Goal: Information Seeking & Learning: Learn about a topic

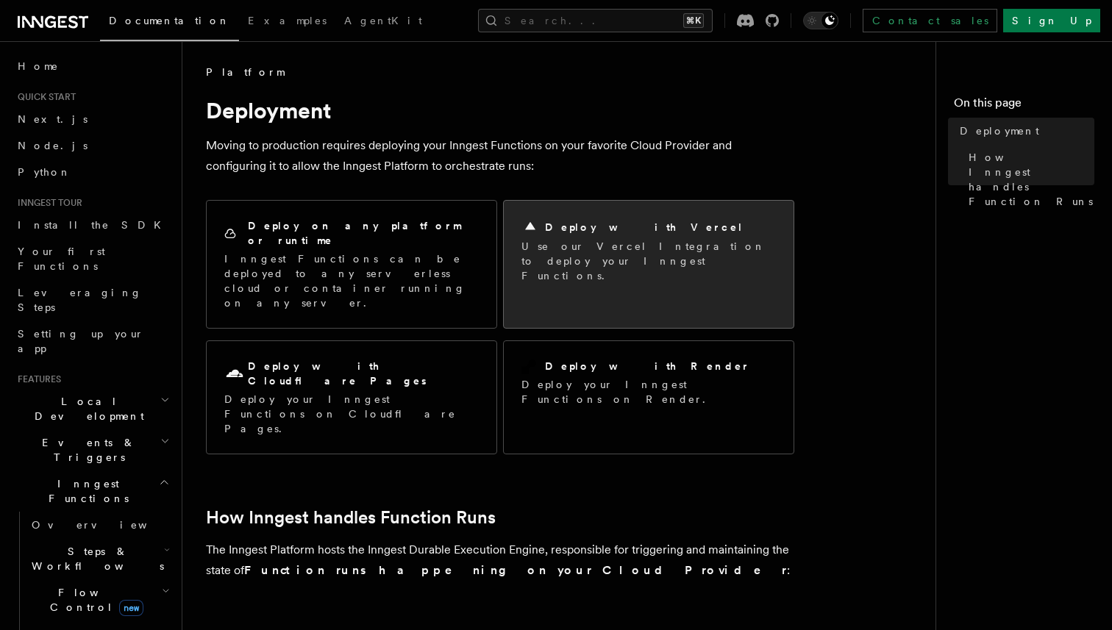
click at [565, 240] on p "Use our Vercel Integration to deploy your Inngest Functions." at bounding box center [648, 261] width 254 height 44
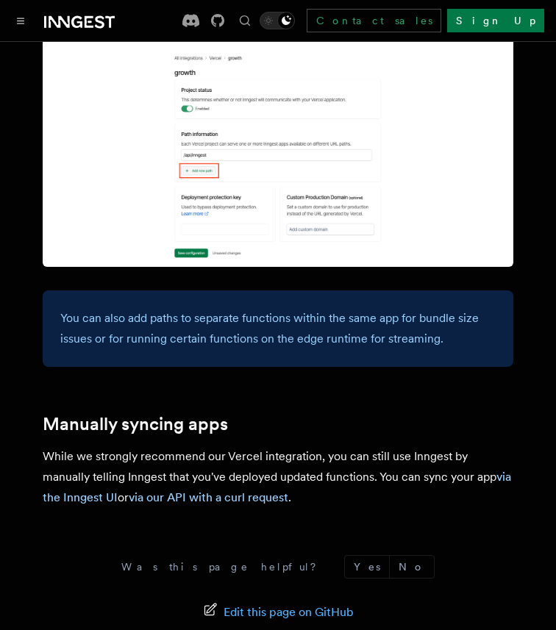
scroll to position [2333, 0]
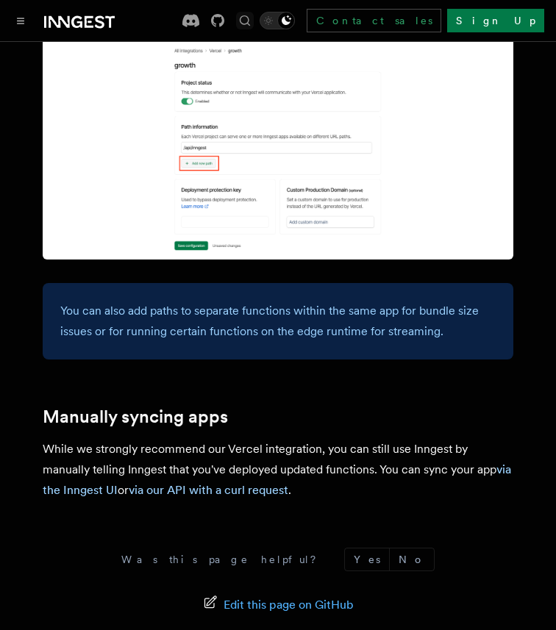
click at [250, 21] on icon "Find something..." at bounding box center [245, 20] width 10 height 10
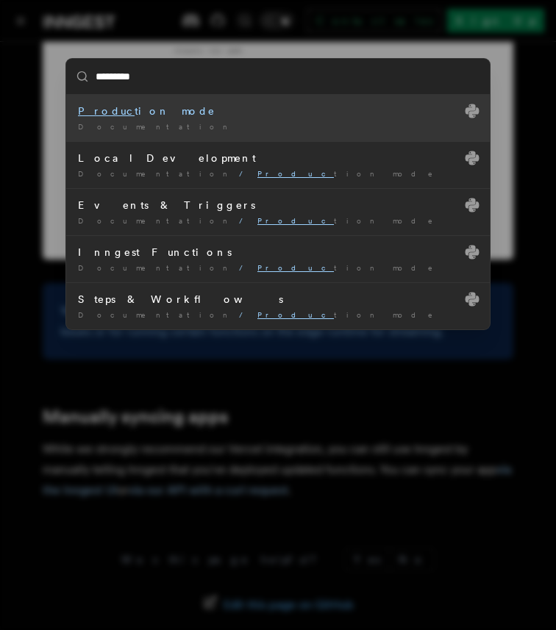
type input "**********"
click at [291, 119] on li "Production mode Documentation /" at bounding box center [278, 118] width 424 height 46
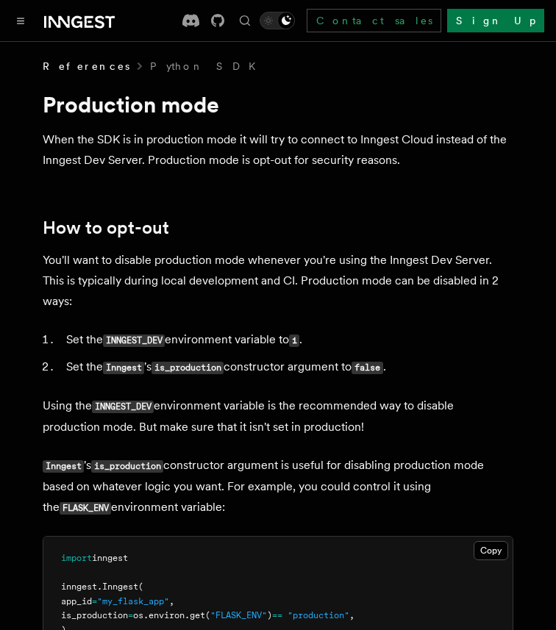
click at [192, 147] on p "When the SDK is in production mode it will try to connect to Inngest Cloud inst…" at bounding box center [278, 149] width 471 height 41
click at [191, 155] on p "When the SDK is in production mode it will try to connect to Inngest Cloud inst…" at bounding box center [278, 149] width 471 height 41
click at [250, 160] on p "When the SDK is in production mode it will try to connect to Inngest Cloud inst…" at bounding box center [278, 149] width 471 height 41
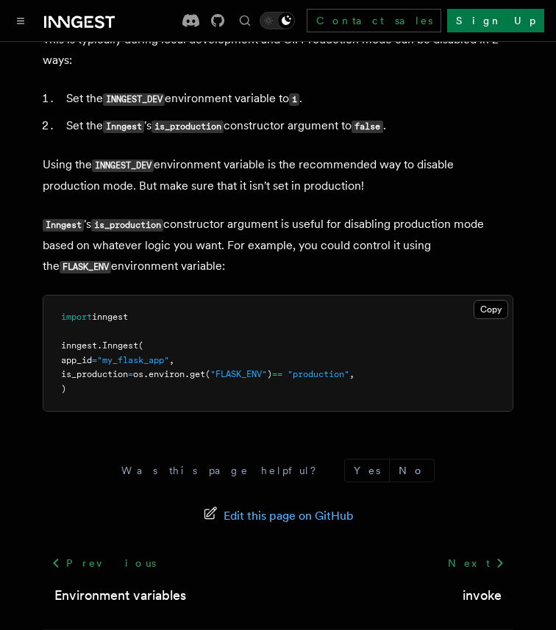
scroll to position [240, 0]
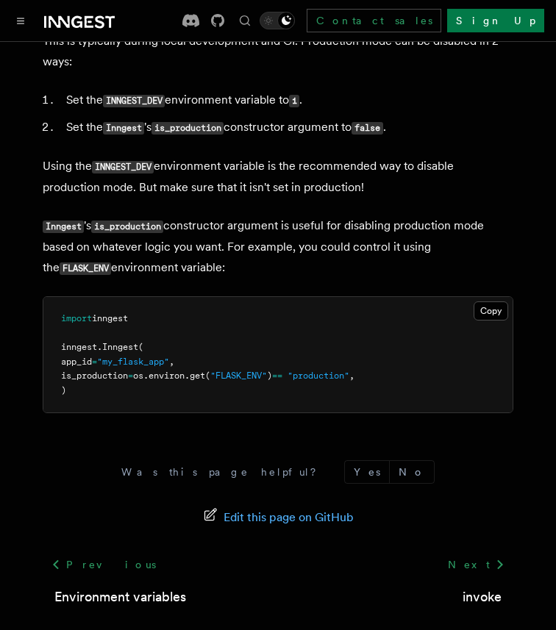
click at [267, 371] on span ""FLASK_ENV"" at bounding box center [238, 376] width 57 height 10
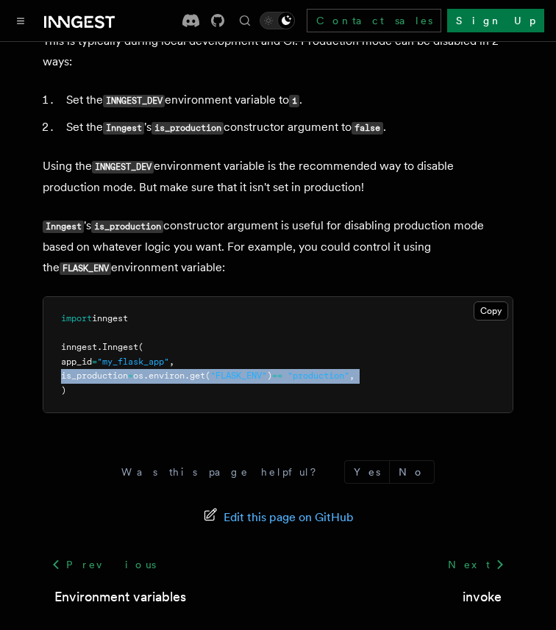
click at [267, 371] on span ""FLASK_ENV"" at bounding box center [238, 376] width 57 height 10
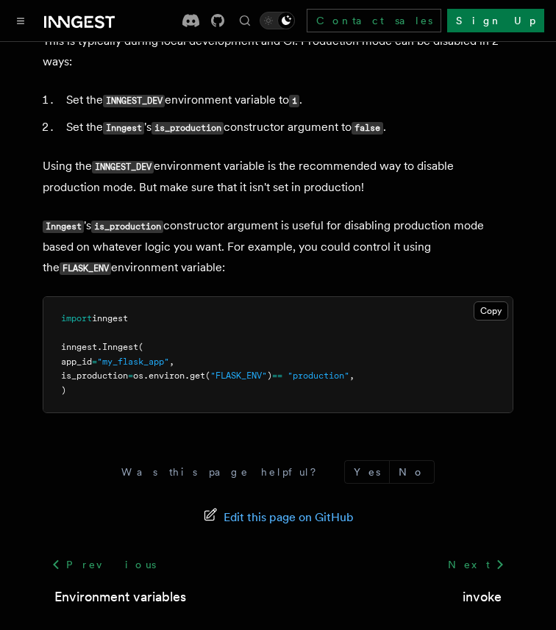
click at [161, 309] on pre "import inngest inngest . Inngest ( app_id = "my_flask_app" , is_production = os…" at bounding box center [277, 354] width 469 height 115
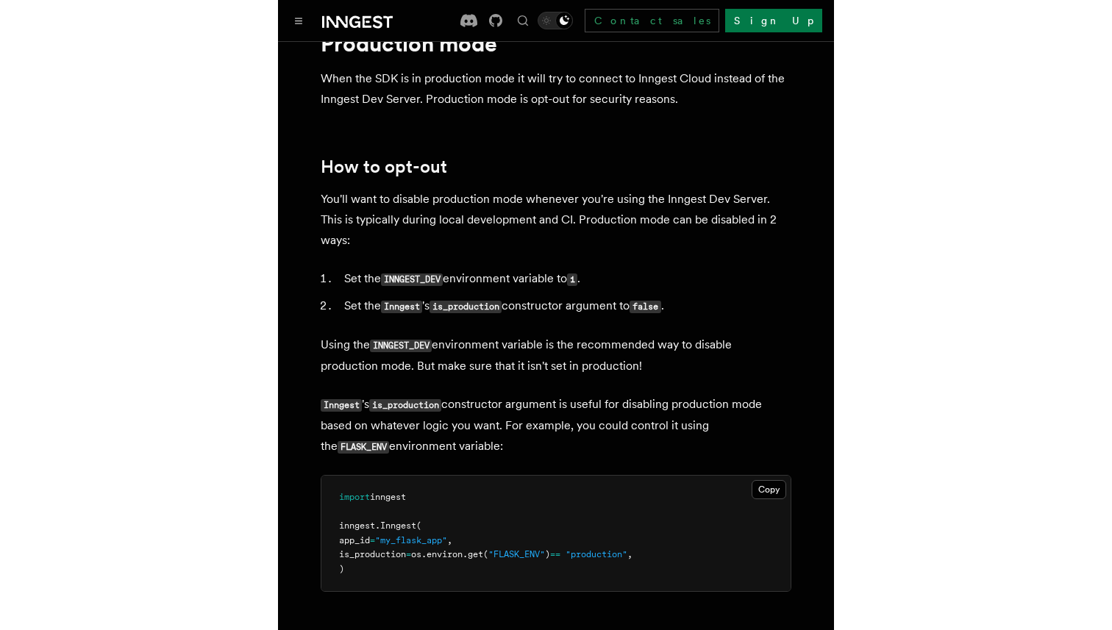
scroll to position [0, 0]
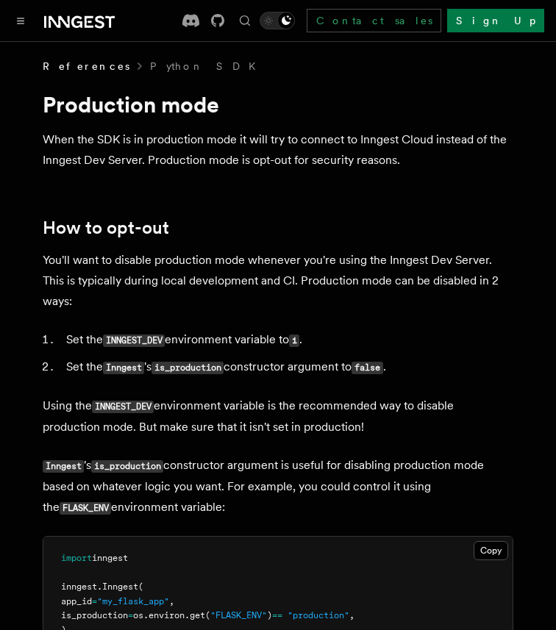
click at [371, 29] on div "Contact sales Sign Up" at bounding box center [363, 21] width 362 height 24
click at [276, 24] on icon "Toggle dark mode" at bounding box center [268, 20] width 15 height 15
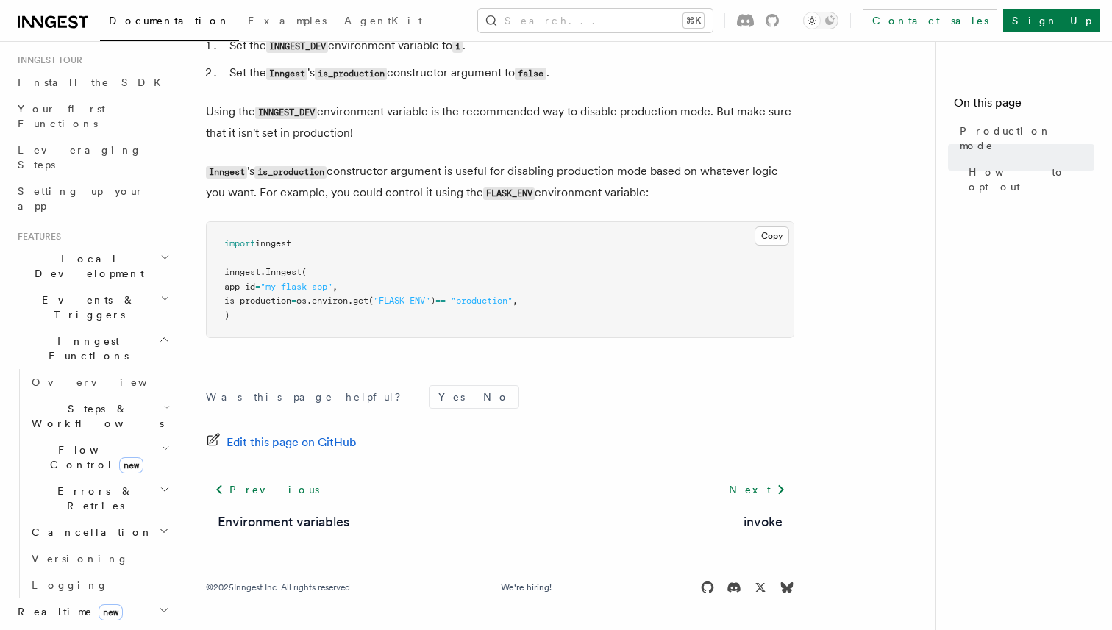
scroll to position [148, 0]
click at [159, 329] on icon "button" at bounding box center [164, 335] width 11 height 12
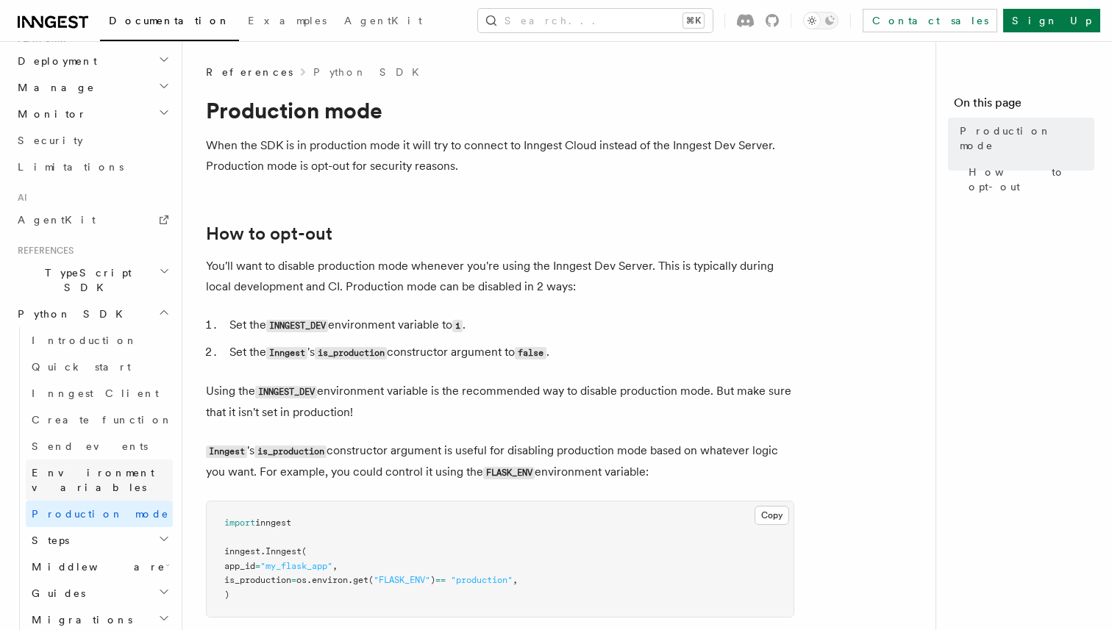
scroll to position [0, 0]
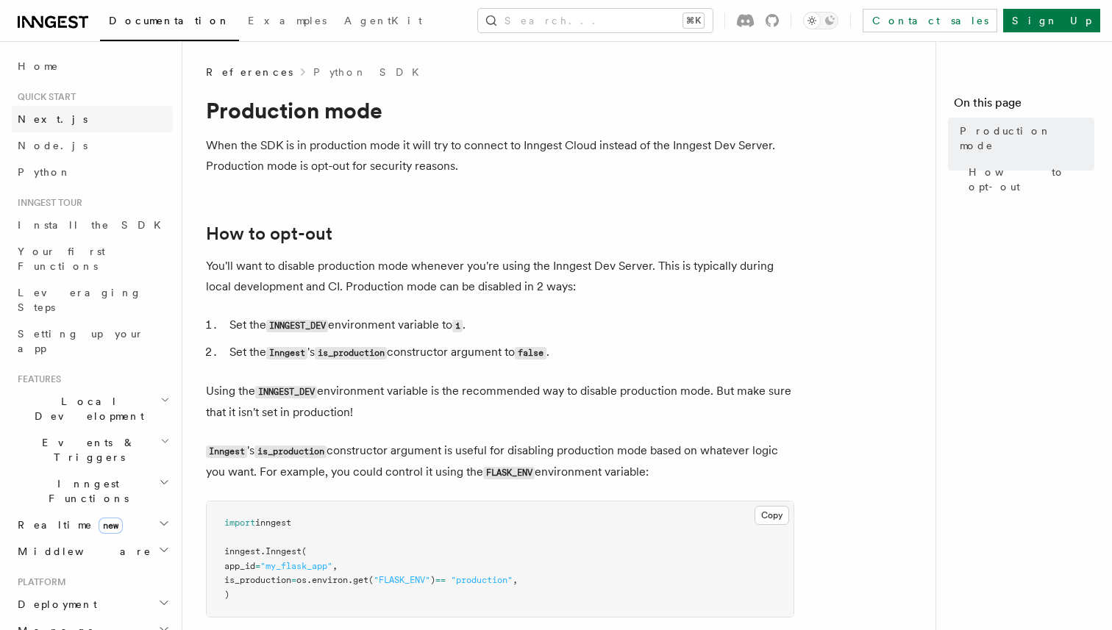
click at [54, 119] on link "Next.js" at bounding box center [92, 119] width 161 height 26
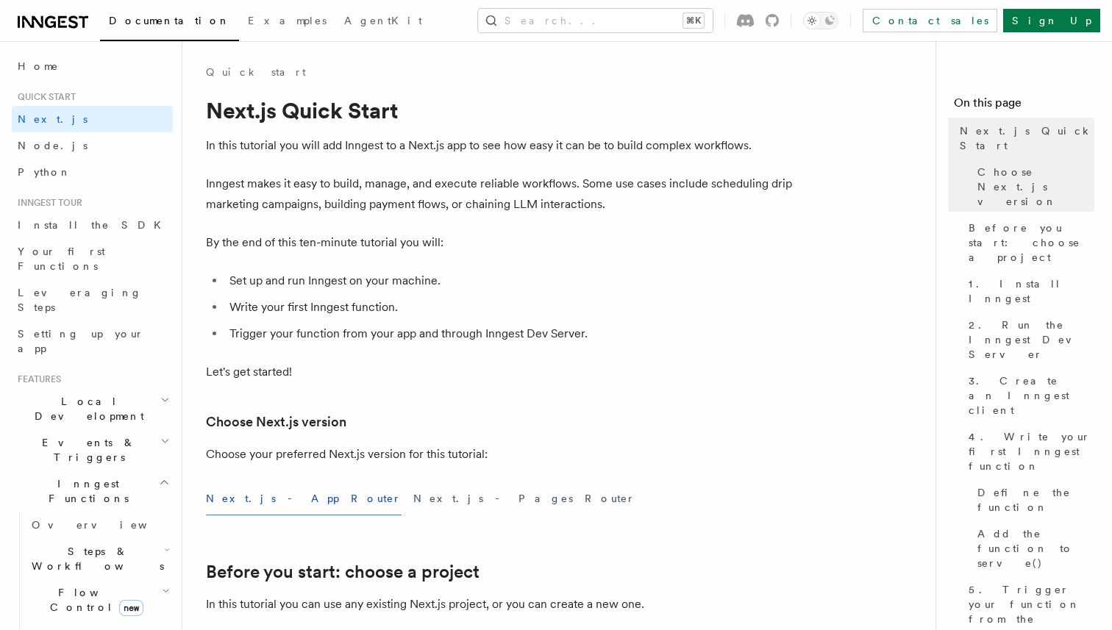
click at [90, 388] on h2 "Local Development" at bounding box center [92, 408] width 161 height 41
click at [115, 562] on h2 "Events & Triggers" at bounding box center [92, 582] width 161 height 41
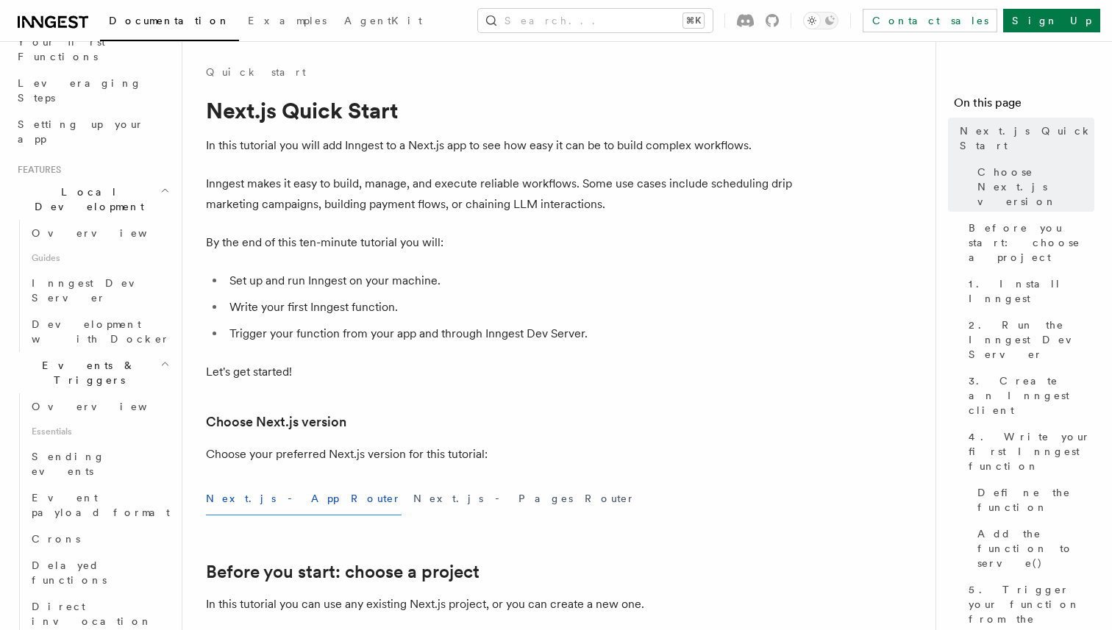
scroll to position [1039, 0]
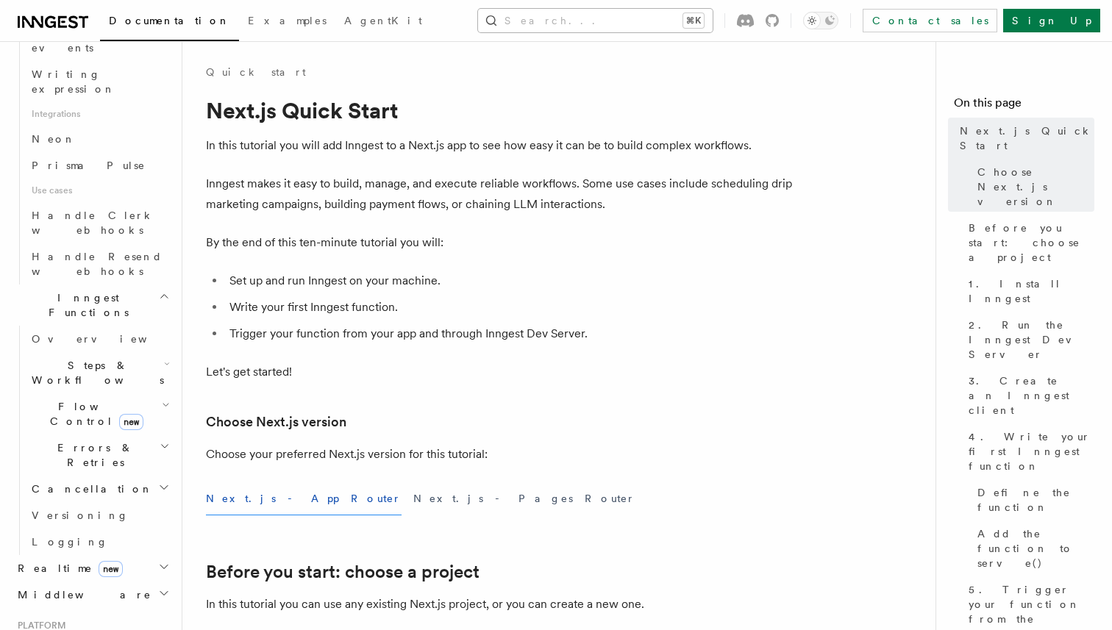
click at [578, 15] on button "Search... ⌘K" at bounding box center [595, 21] width 235 height 24
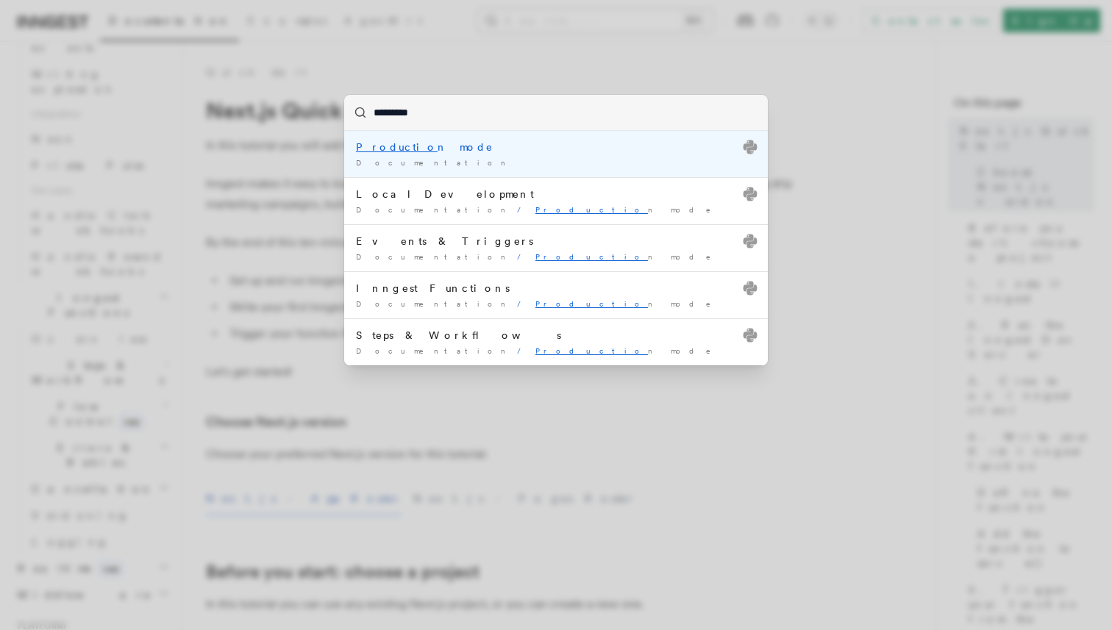
type input "**********"
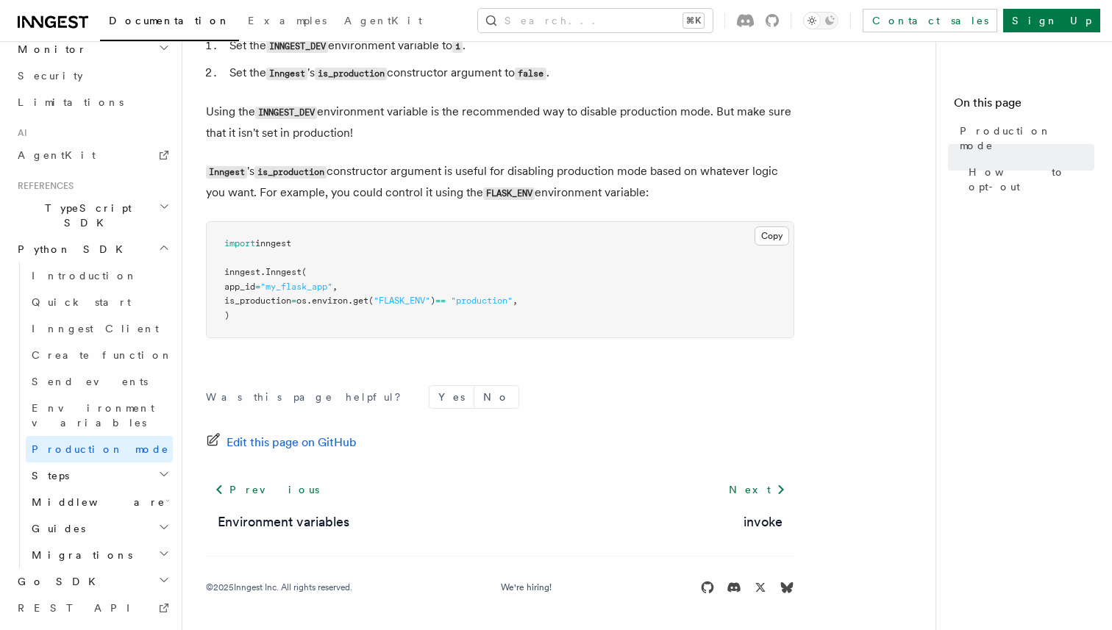
scroll to position [281, 0]
click at [743, 495] on link "Next" at bounding box center [757, 490] width 74 height 26
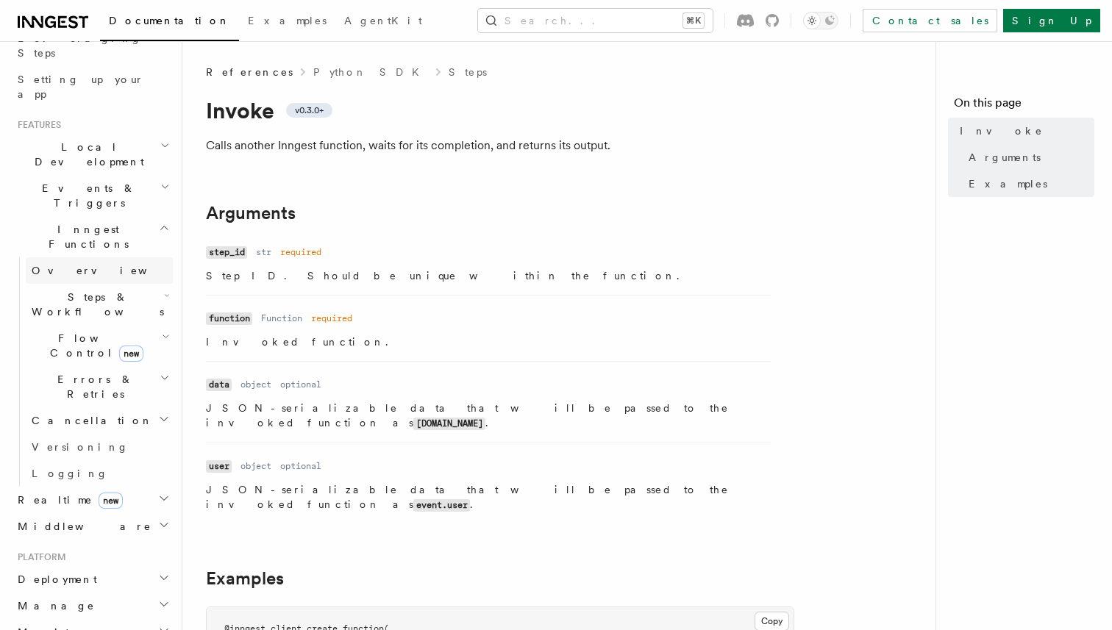
scroll to position [259, 0]
click at [165, 568] on icon "button" at bounding box center [164, 574] width 12 height 12
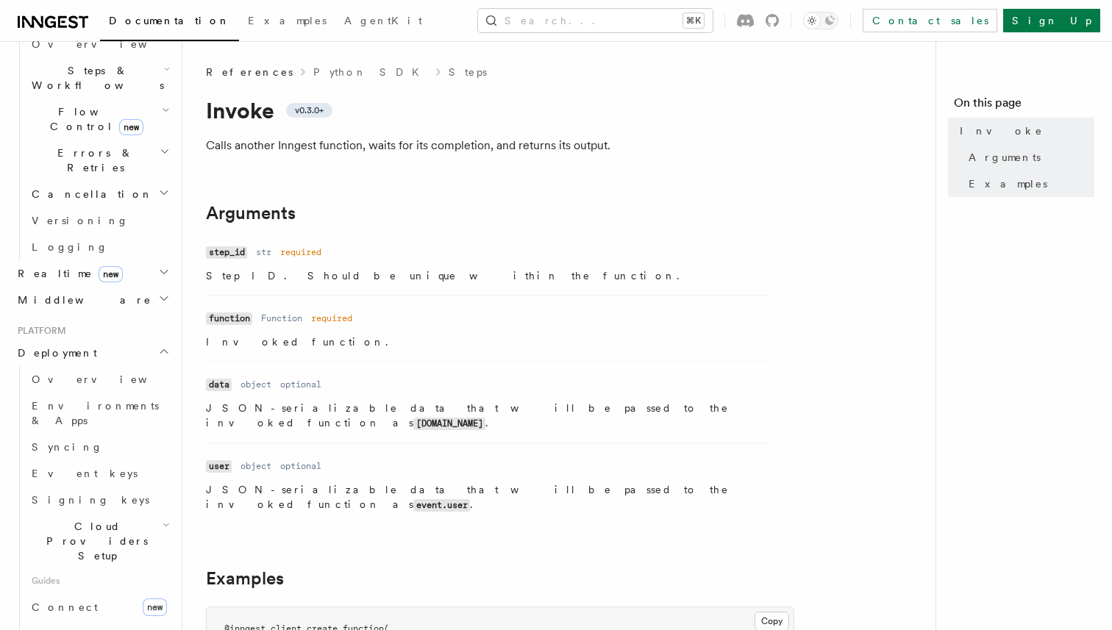
scroll to position [506, 0]
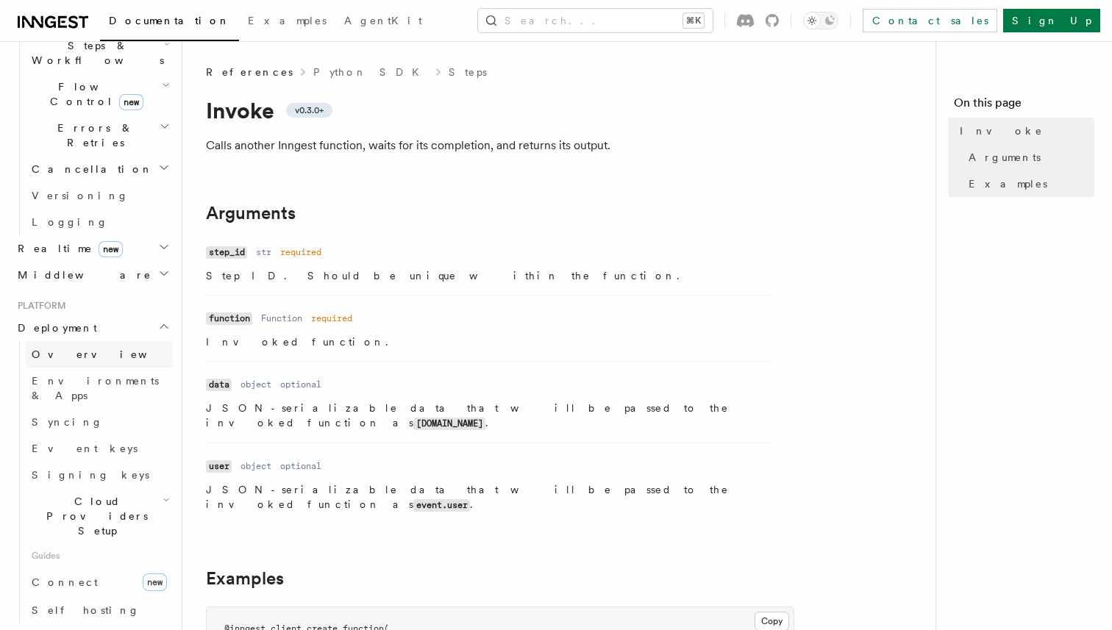
click at [76, 349] on span "Overview" at bounding box center [107, 355] width 151 height 12
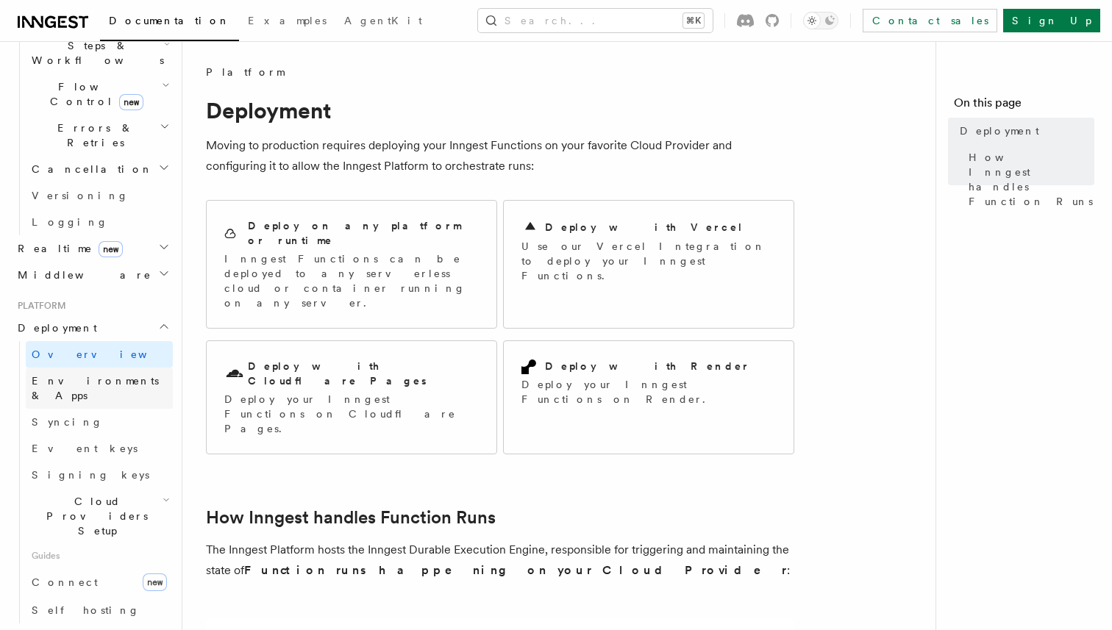
click at [115, 375] on span "Environments & Apps" at bounding box center [95, 388] width 127 height 26
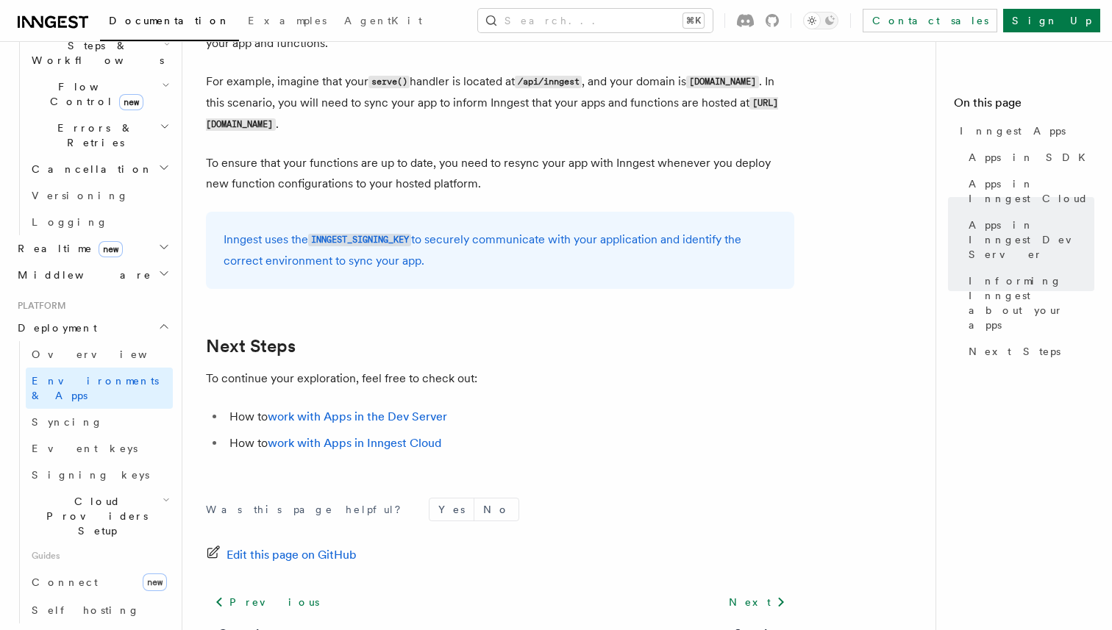
scroll to position [2319, 0]
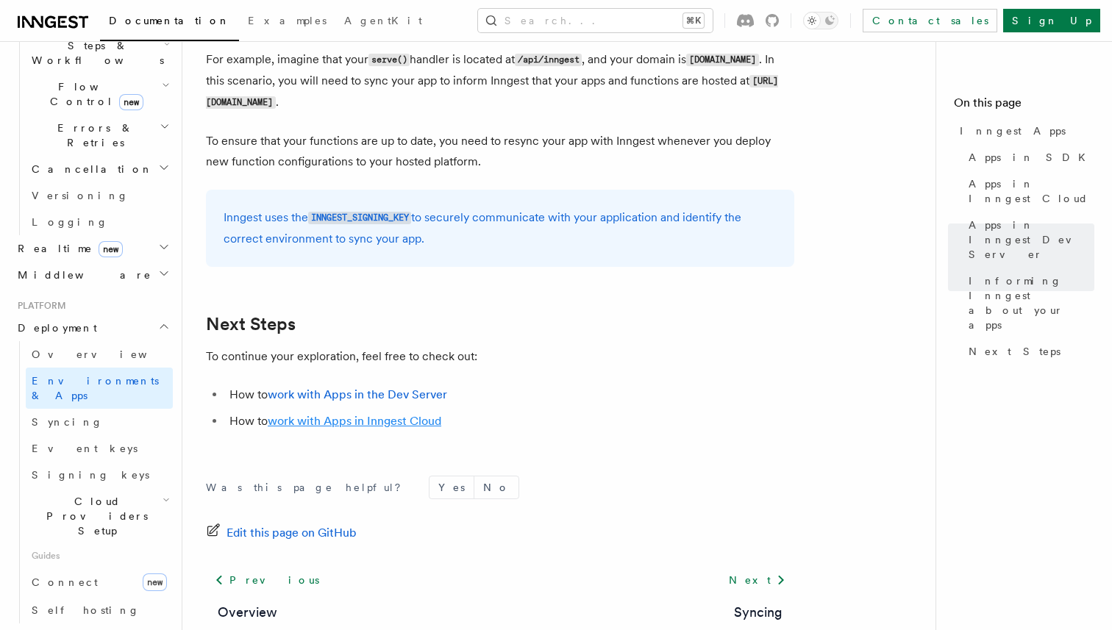
click at [393, 424] on link "work with Apps in Inngest Cloud" at bounding box center [355, 421] width 174 height 14
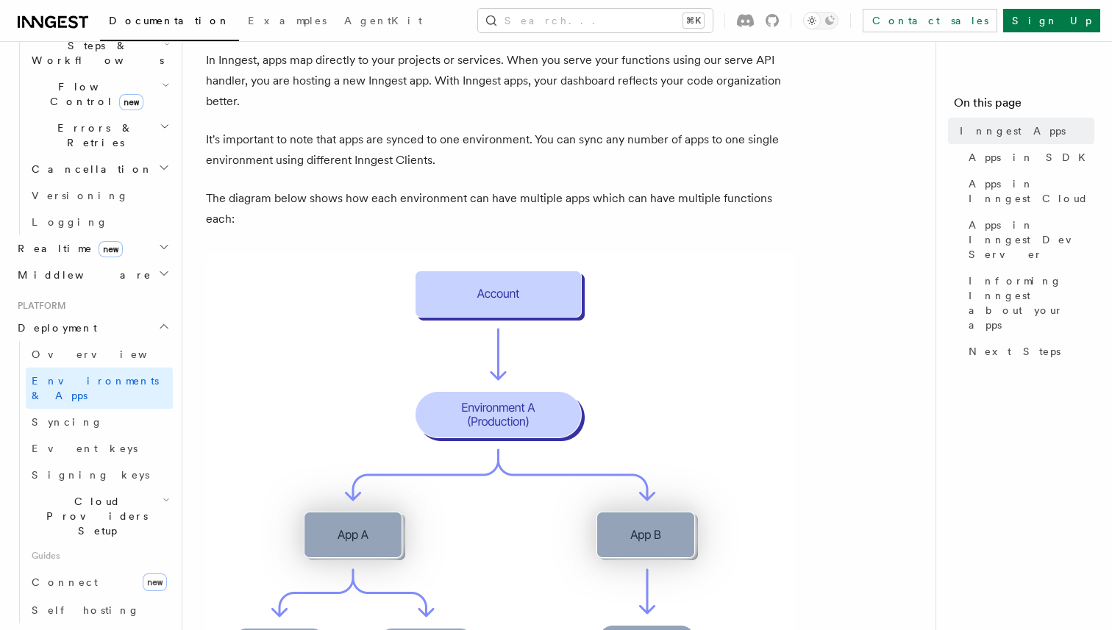
scroll to position [0, 0]
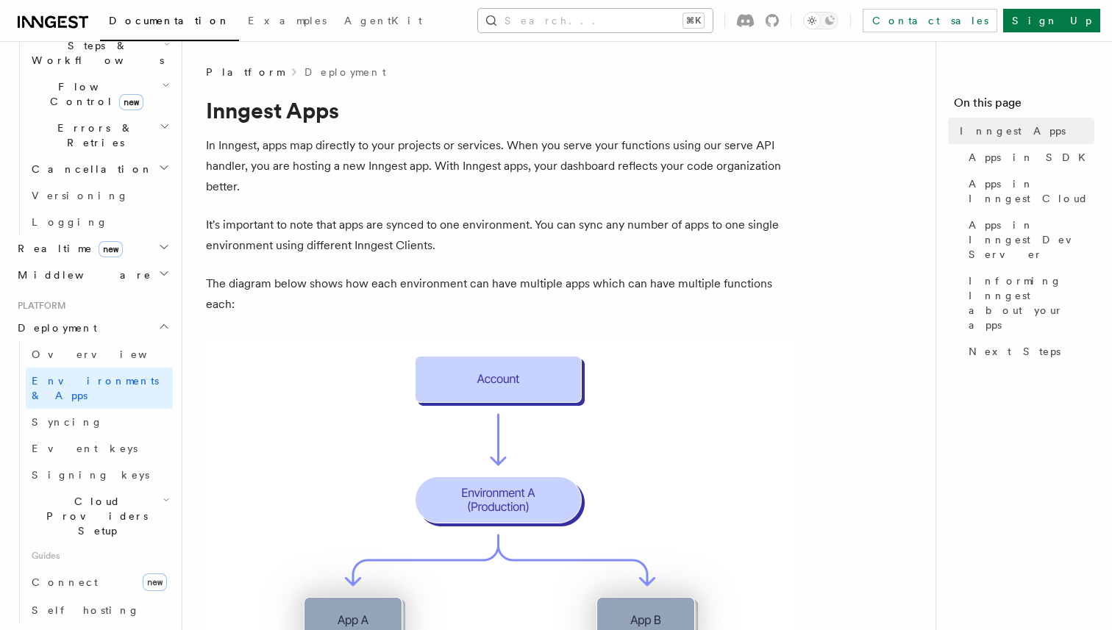
click at [585, 20] on button "Search... ⌘K" at bounding box center [595, 21] width 235 height 24
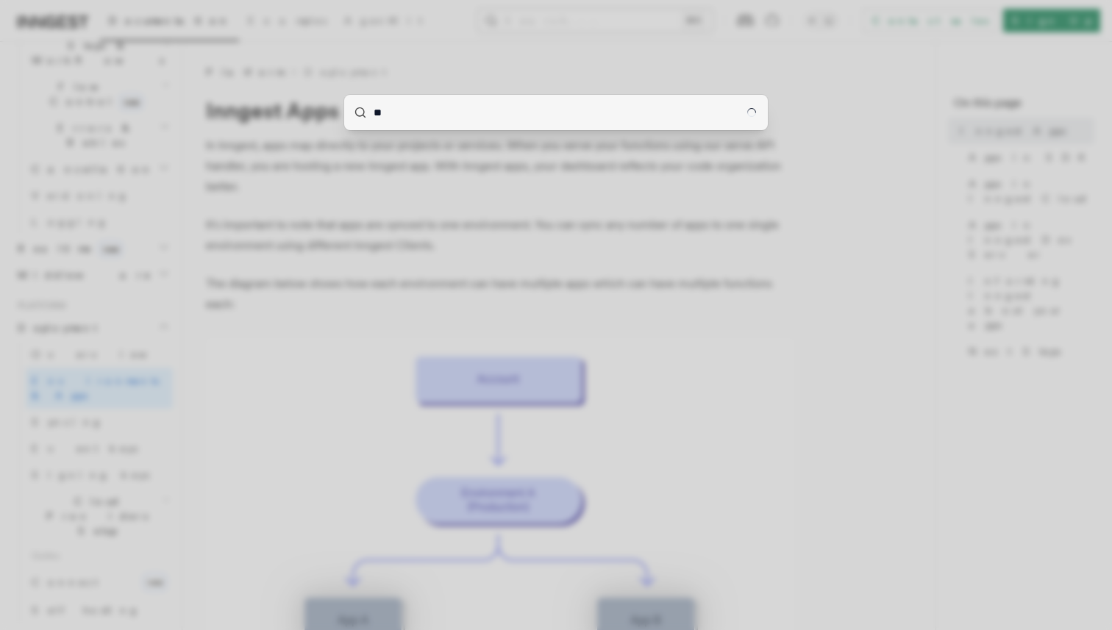
type input "***"
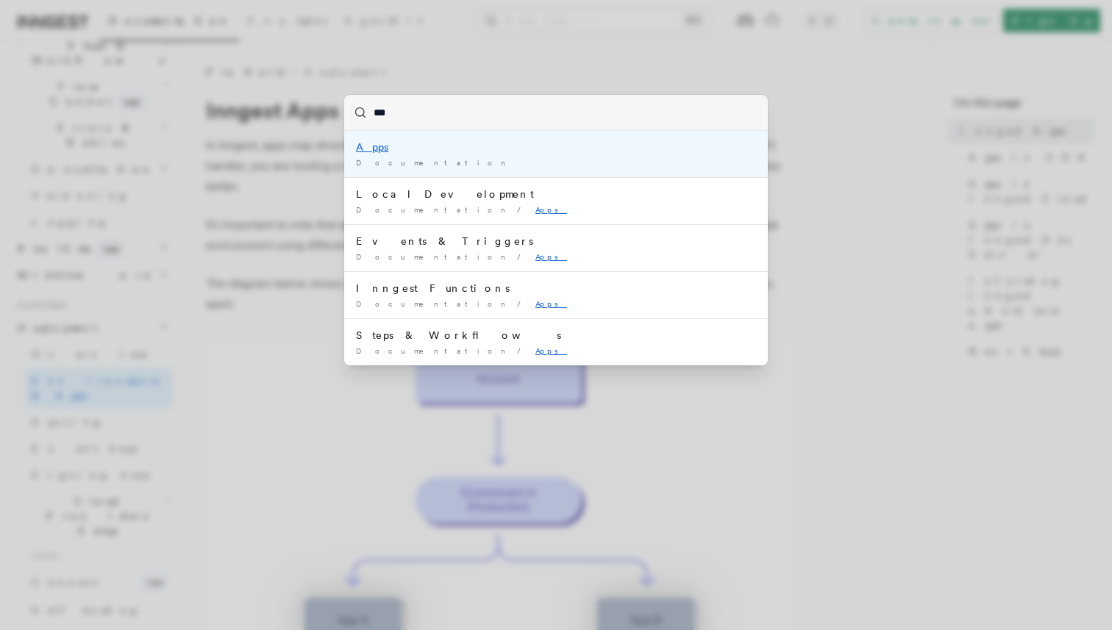
click at [526, 149] on div "Apps" at bounding box center [556, 147] width 400 height 15
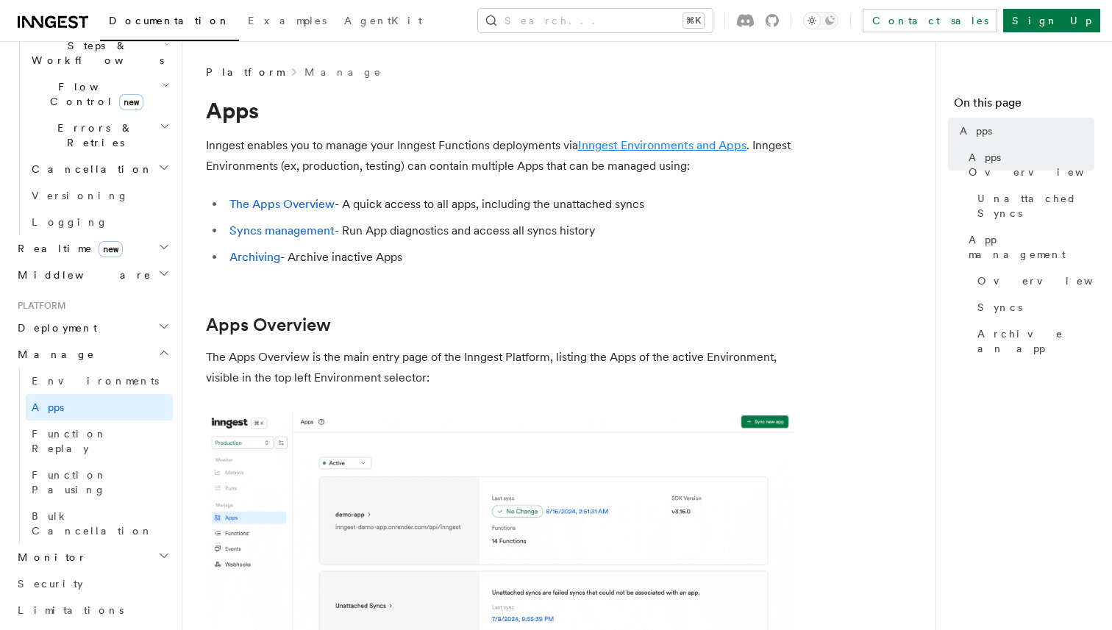
click at [628, 141] on link "Inngest Environments and Apps" at bounding box center [662, 145] width 168 height 14
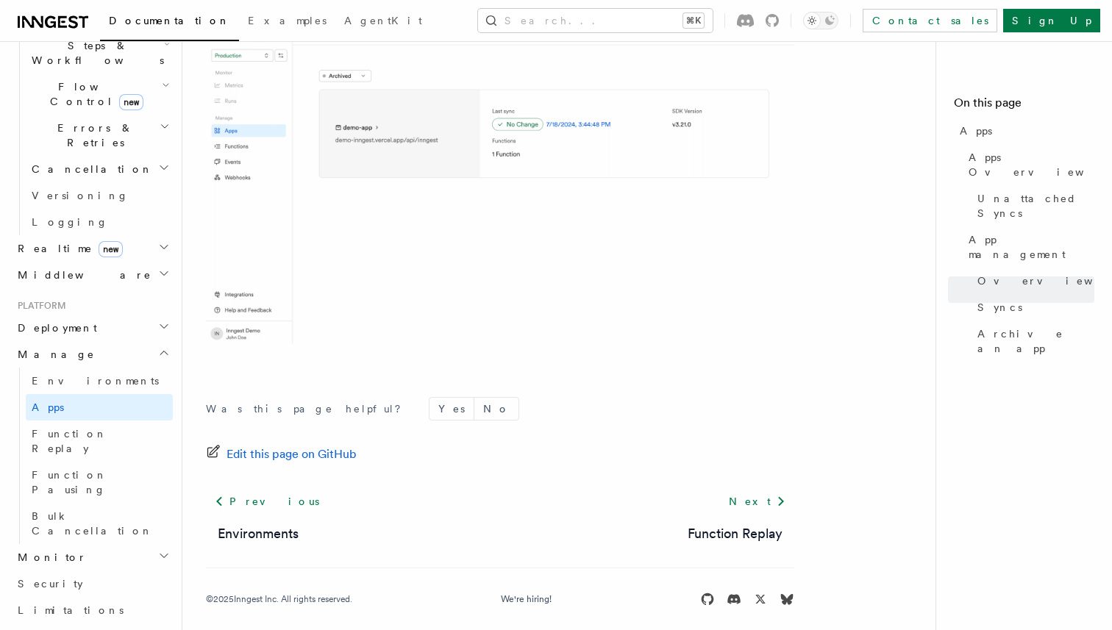
scroll to position [4131, 0]
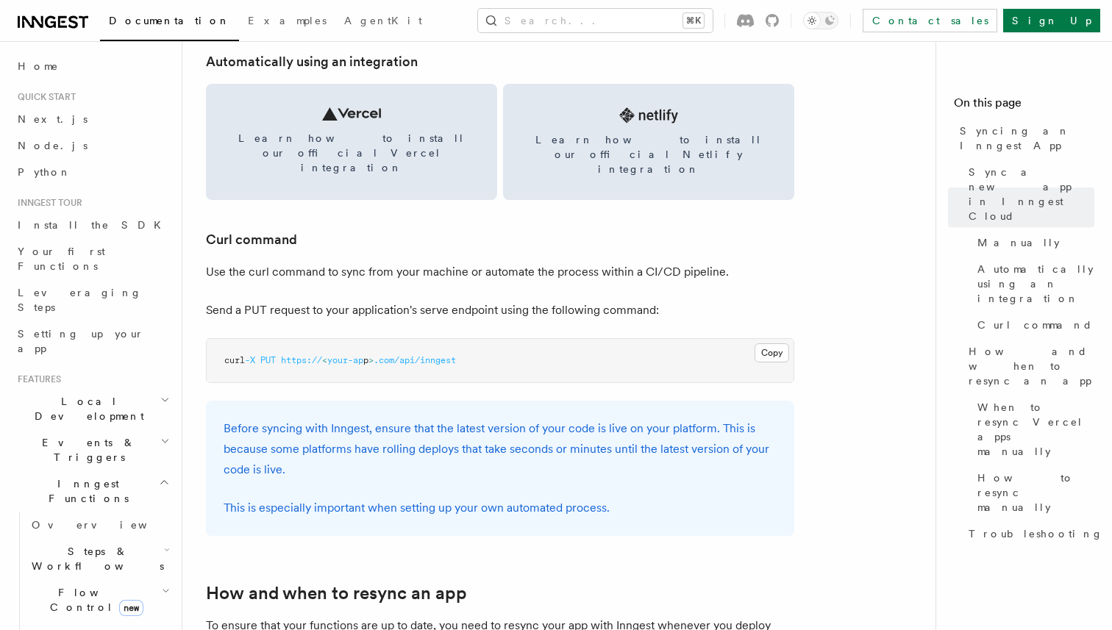
scroll to position [2210, 0]
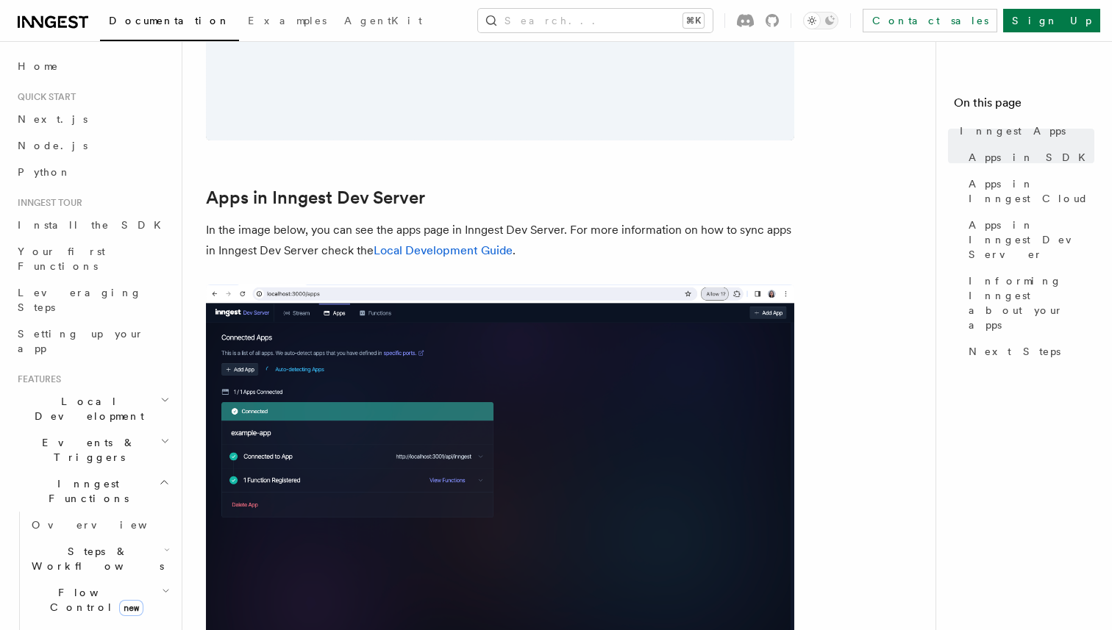
scroll to position [1823, 0]
